Goal: Navigation & Orientation: Find specific page/section

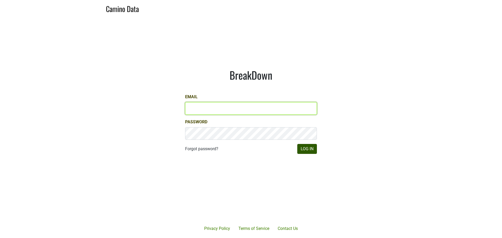
type input "heather@spottswoode.com"
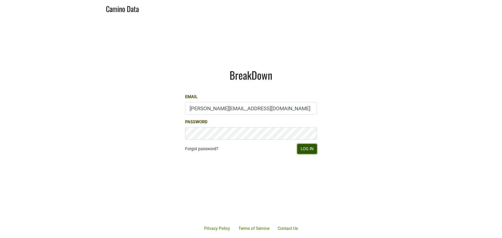
click at [306, 147] on button "Log In" at bounding box center [307, 149] width 20 height 10
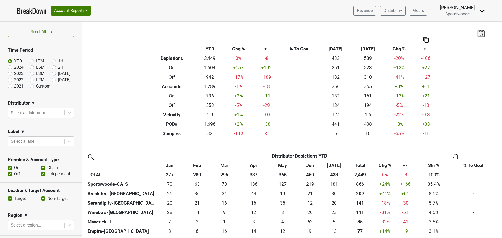
click at [33, 13] on link "BreakDown" at bounding box center [32, 10] width 30 height 11
click at [88, 9] on button "Account Reports" at bounding box center [71, 11] width 40 height 10
click at [77, 20] on link "SuperRanker" at bounding box center [74, 23] width 46 height 8
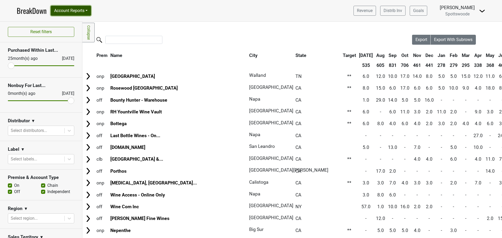
click at [88, 10] on button "Account Reports" at bounding box center [71, 11] width 40 height 10
click at [70, 24] on link "SuperRanker" at bounding box center [74, 23] width 46 height 8
click at [388, 10] on link "Distrib Inv" at bounding box center [392, 11] width 25 height 10
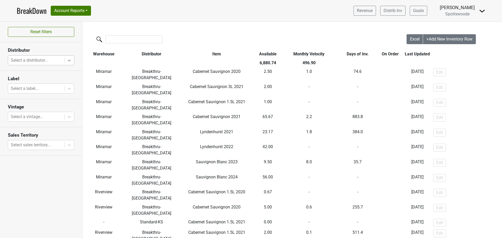
click at [70, 60] on icon at bounding box center [69, 61] width 3 height 2
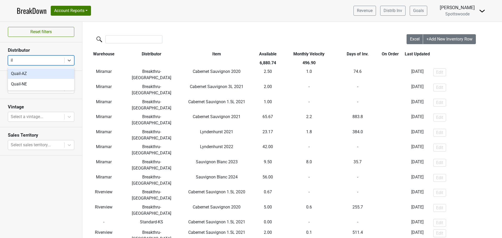
type input "i"
type input "m"
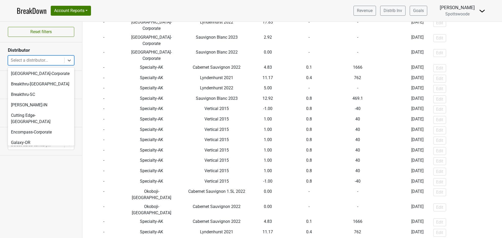
scroll to position [2327, 0]
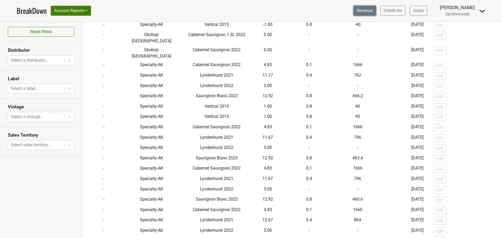
click at [363, 12] on link "Revenue" at bounding box center [365, 11] width 22 height 10
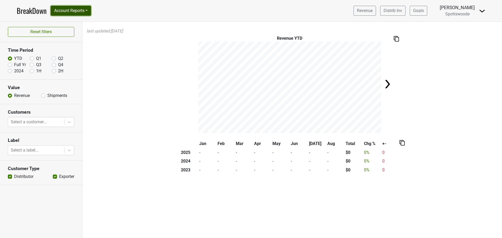
click at [67, 10] on button "Account Reports" at bounding box center [71, 11] width 40 height 10
click at [67, 21] on link "SuperRanker" at bounding box center [74, 23] width 46 height 8
